Goal: Task Accomplishment & Management: Manage account settings

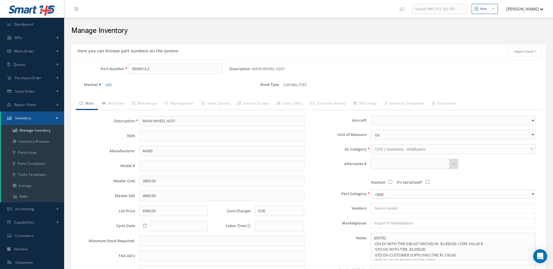
select select
drag, startPoint x: 167, startPoint y: 68, endPoint x: 127, endPoint y: 77, distance: 41.7
click at [127, 77] on div "Part Number 5004913-3" at bounding box center [150, 71] width 158 height 15
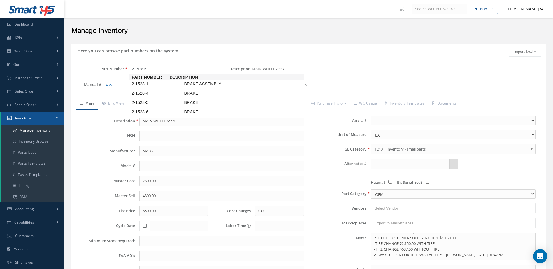
type input "2-1528-6"
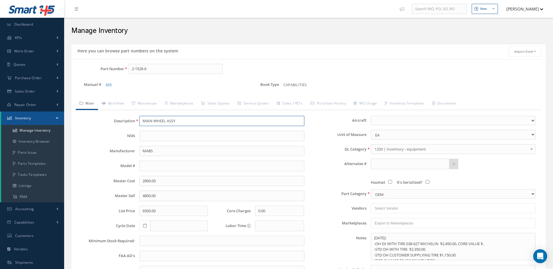
type input "BRAKE"
type input "BF GOODRICH"
type input "6647.64"
type input "0.00"
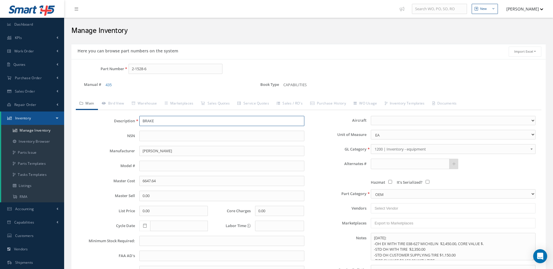
type textarea "FEB 2025: *STD OH $14,500 WITHOUT VALVE KIT. (NO VALVE REPAIR KIT AVAILABLE AT …"
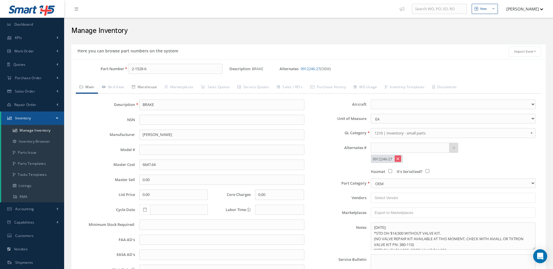
click at [149, 86] on link "Warehouse" at bounding box center [144, 88] width 33 height 12
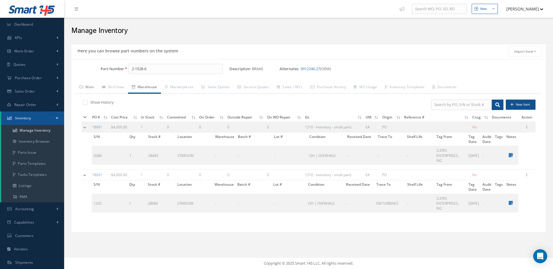
click at [88, 85] on link "Main" at bounding box center [87, 88] width 22 height 12
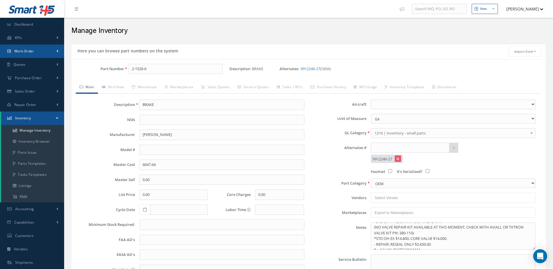
click at [29, 48] on link "Work Order" at bounding box center [32, 51] width 64 height 13
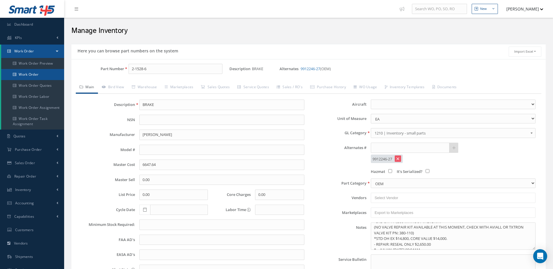
click at [32, 72] on link "Work Order" at bounding box center [32, 74] width 63 height 11
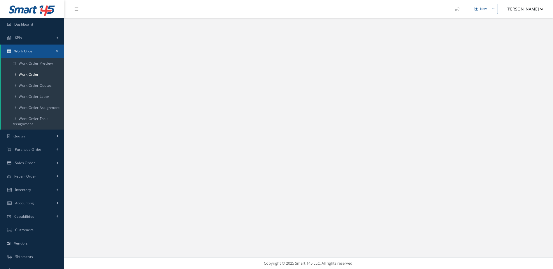
select select "25"
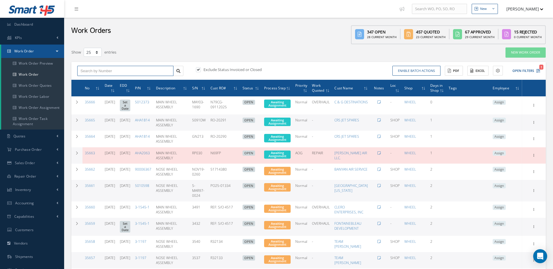
click at [124, 69] on input "text" at bounding box center [125, 71] width 96 height 10
type input "35650"
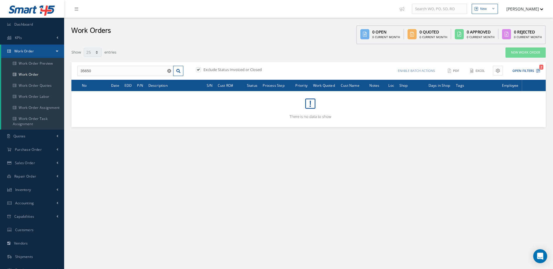
click at [201, 70] on label at bounding box center [201, 69] width 1 height 5
click at [197, 70] on input "checkbox" at bounding box center [198, 70] width 4 height 4
checkbox input "false"
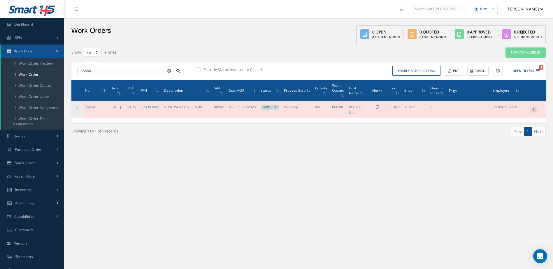
click at [535, 112] on div at bounding box center [534, 110] width 6 height 6
click at [517, 121] on link "Edit" at bounding box center [507, 121] width 46 height 8
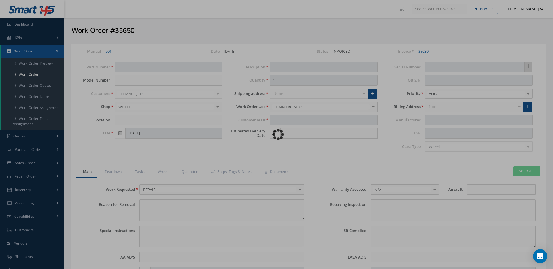
type input "C20383000"
type input "SHOP"
type input "09/09/2025"
type input "NOSE WHEEL ASSEMBLY"
type input "N98RP09092025"
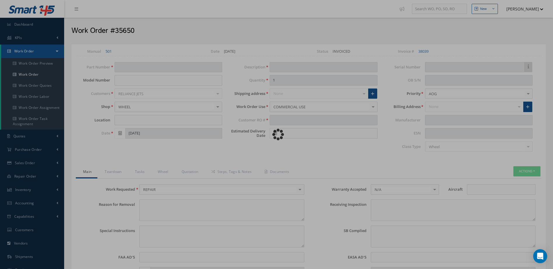
type input "09/12/2025"
type input "00569"
type textarea "WORN TIRE."
type textarea "EVALUATE FOR TIRE CHANGE."
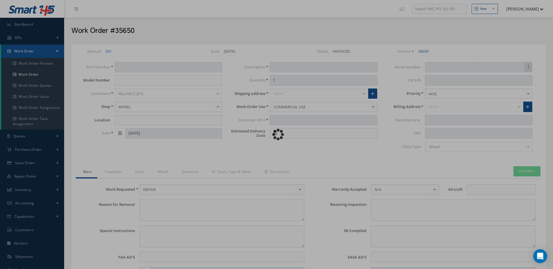
type input "NONE"
type textarea "NO VISUAL DAMAGE"
type textarea "NONE"
type input "NONE"
type input "SILVER"
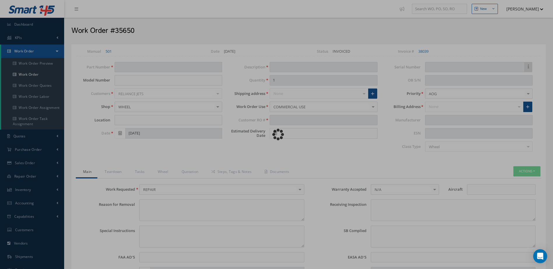
type textarea "ITEM REPAIRED IN REFERENCE WITH CMM ATA 32-44-05 , REVISION 09/01/2020 , ISSUED…"
type input "09/10/2025"
type input "MESSIER BUGGATTI"
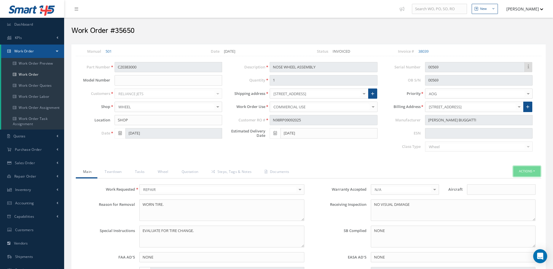
click at [525, 170] on button "Actions" at bounding box center [527, 172] width 27 height 10
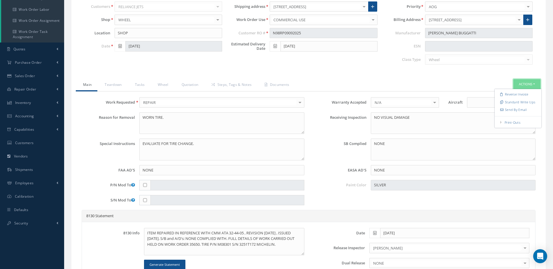
scroll to position [87, 0]
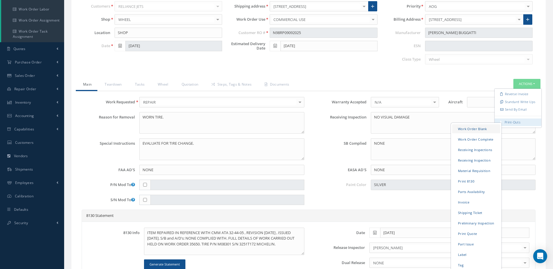
click at [482, 129] on link "Work Order Blank" at bounding box center [476, 129] width 48 height 9
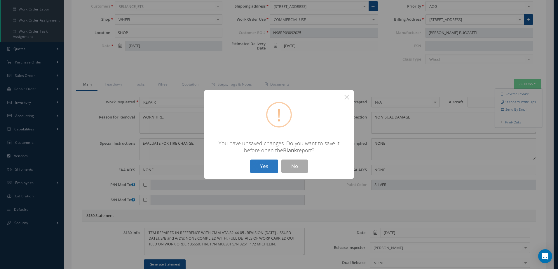
click at [266, 162] on button "Yes" at bounding box center [264, 167] width 28 height 14
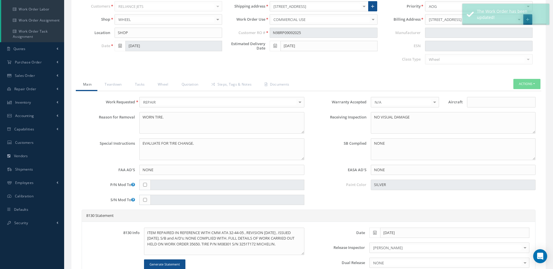
type input "MESSIER BUGGATTI"
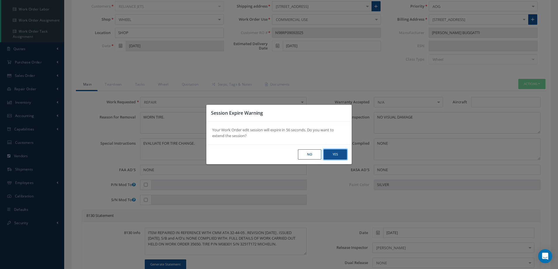
click at [327, 150] on button "Yes" at bounding box center [334, 155] width 23 height 10
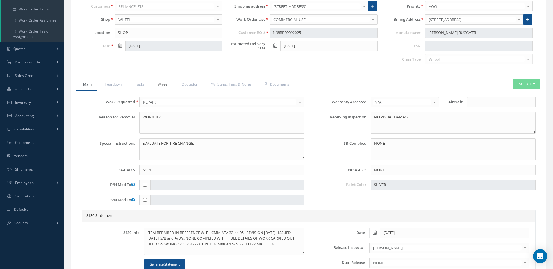
scroll to position [0, 0]
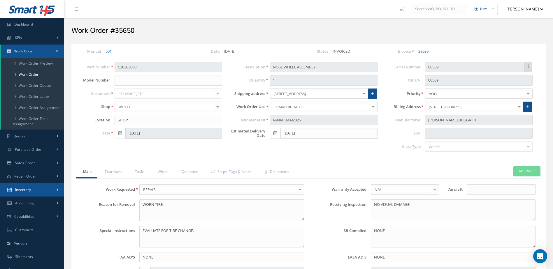
click at [35, 189] on link "Inventory" at bounding box center [32, 189] width 64 height 13
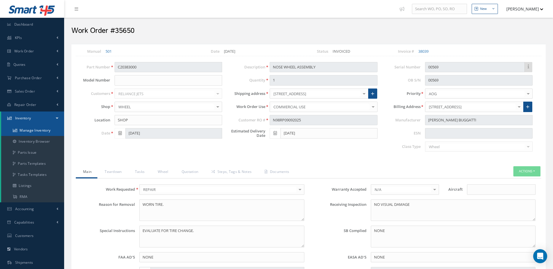
click at [36, 132] on link "Manage Inventory" at bounding box center [32, 130] width 63 height 11
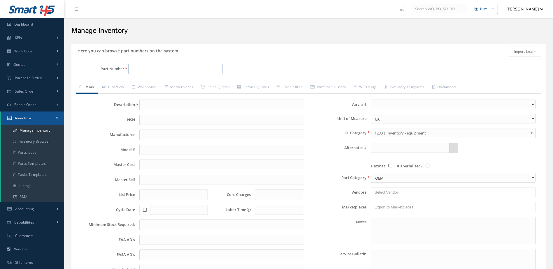
click at [184, 71] on input "Part Number" at bounding box center [176, 69] width 94 height 10
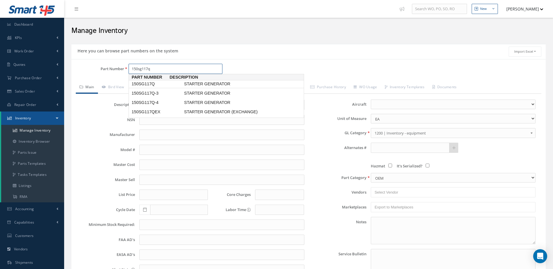
click at [193, 82] on span "STARTER GENERATOR" at bounding box center [226, 84] width 87 height 6
type input "150SG117Q"
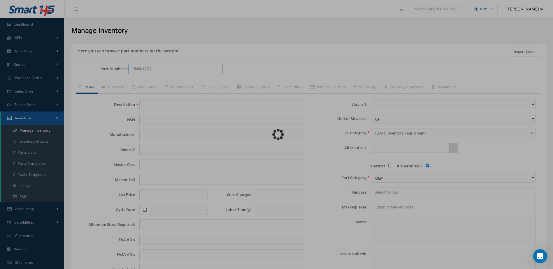
type input "STARTER GENERATOR"
type input "[PERSON_NAME] (APC)"
type input "2000.00"
type input "2600.00"
type input "0.00"
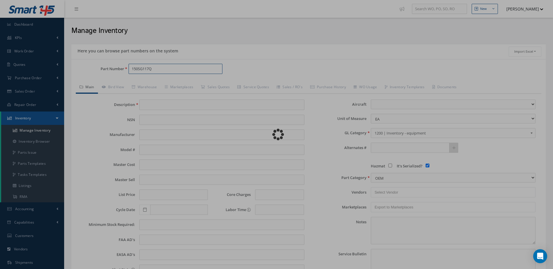
select select
checkbox input "true"
type textarea "[DATE] STD OH $2,350.00 STD OH EXCHANGE $2,450.00 CORE $8,000.00 * -- JULIAN [D…"
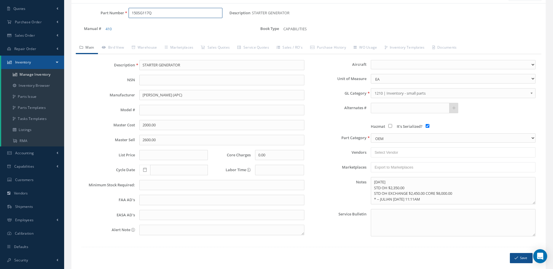
scroll to position [58, 0]
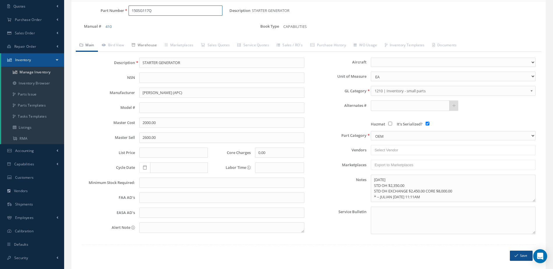
type input "150SG117Q"
click at [152, 44] on link "Warehouse" at bounding box center [144, 46] width 33 height 12
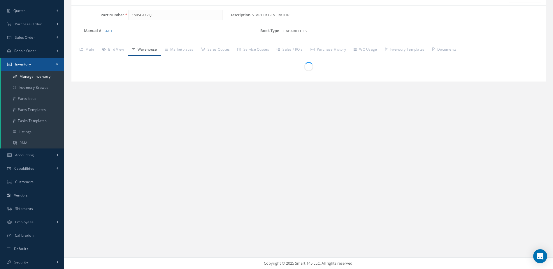
scroll to position [54, 0]
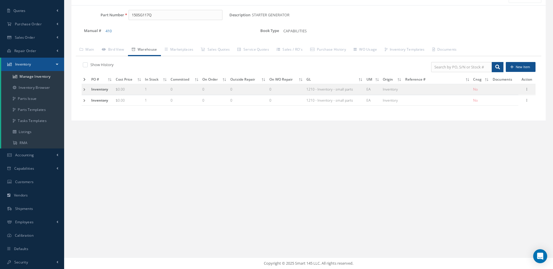
click at [85, 80] on icon at bounding box center [84, 79] width 2 height 3
